Goal: Transaction & Acquisition: Purchase product/service

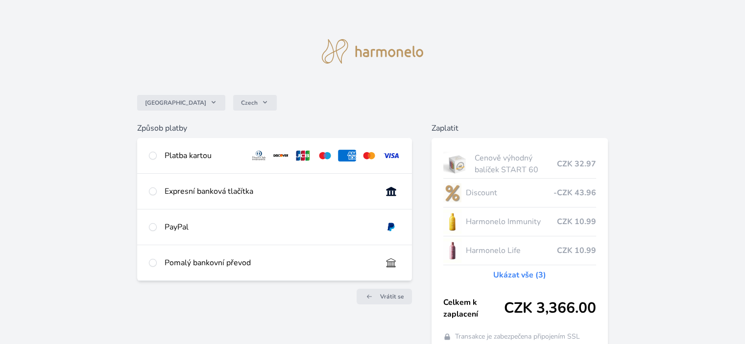
click at [171, 260] on div "Pomalý bankovní převod" at bounding box center [269, 263] width 209 height 12
radio input "true"
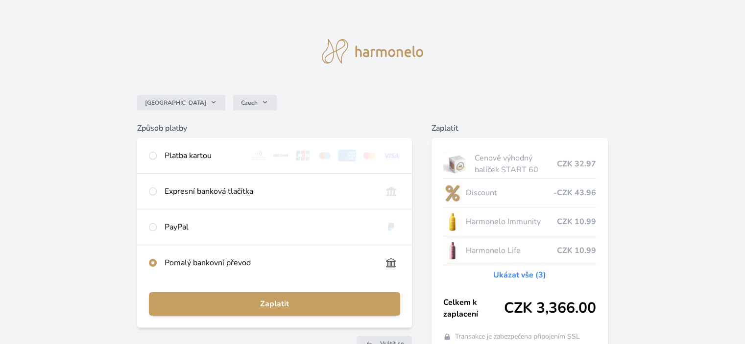
click at [205, 152] on div "Platba kartou" at bounding box center [203, 156] width 77 height 12
radio input "true"
radio input "false"
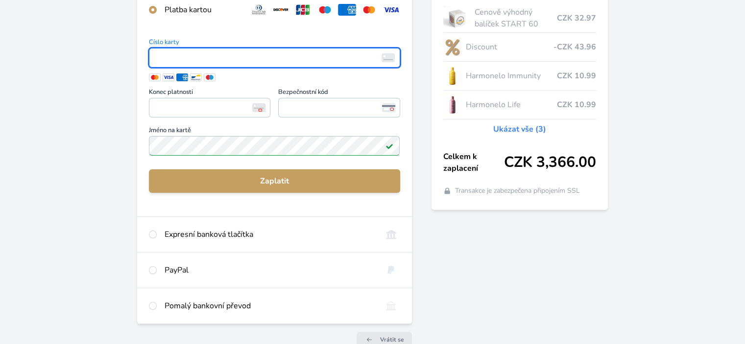
scroll to position [147, 0]
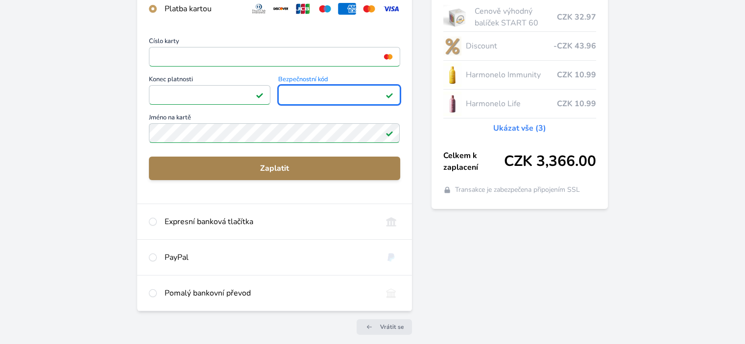
click at [298, 163] on span "Zaplatit" at bounding box center [274, 169] width 235 height 12
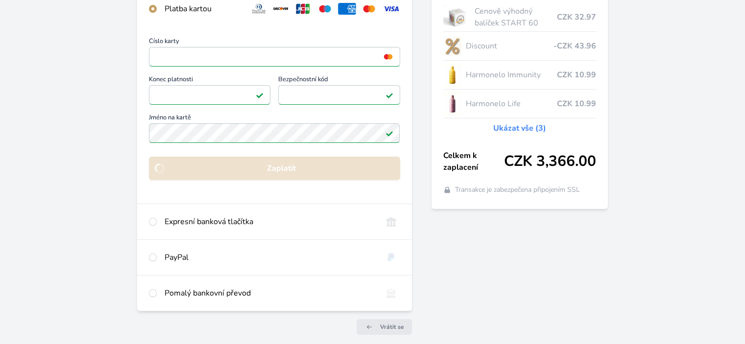
scroll to position [81, 0]
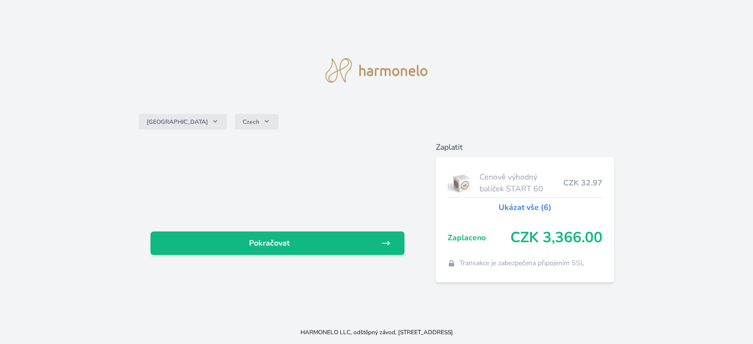
click at [538, 209] on link "Ukázat vše (6)" at bounding box center [524, 208] width 53 height 12
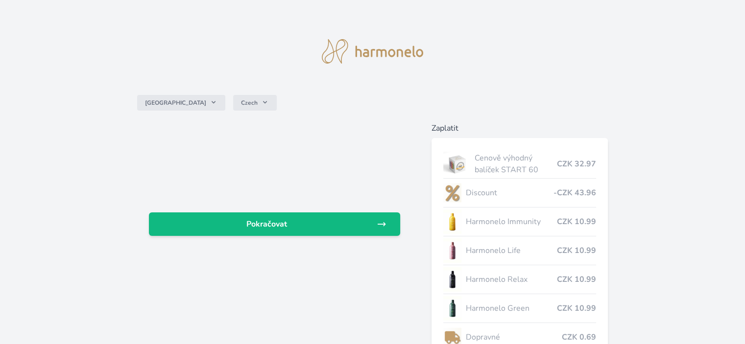
click at [297, 129] on div "Pokračovat" at bounding box center [274, 192] width 274 height 141
